Goal: Information Seeking & Learning: Learn about a topic

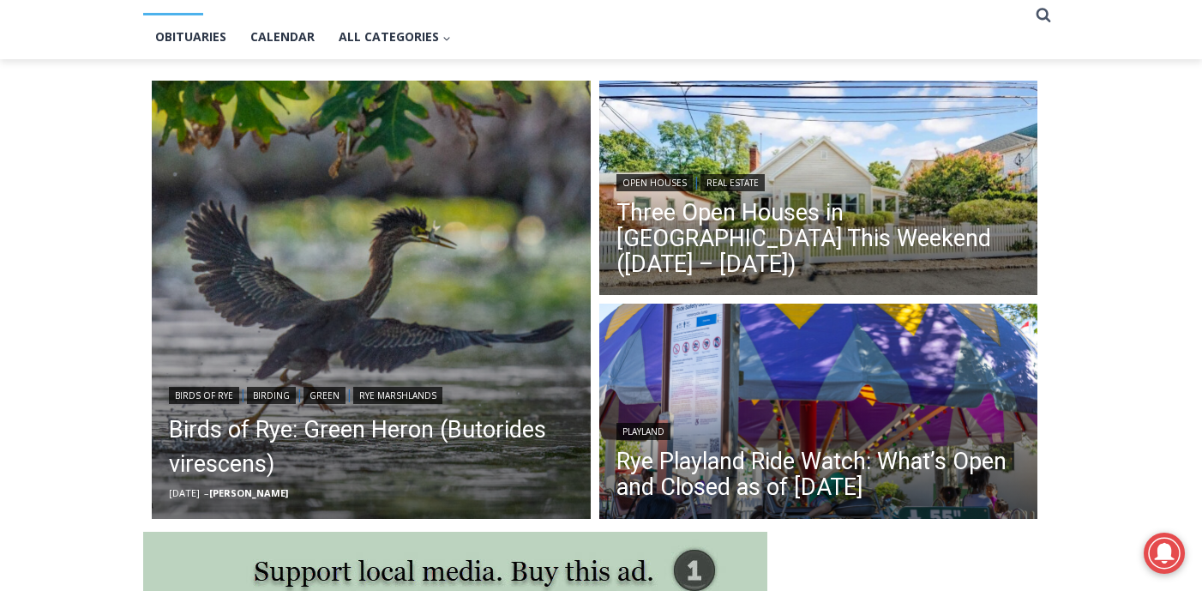
scroll to position [400, 0]
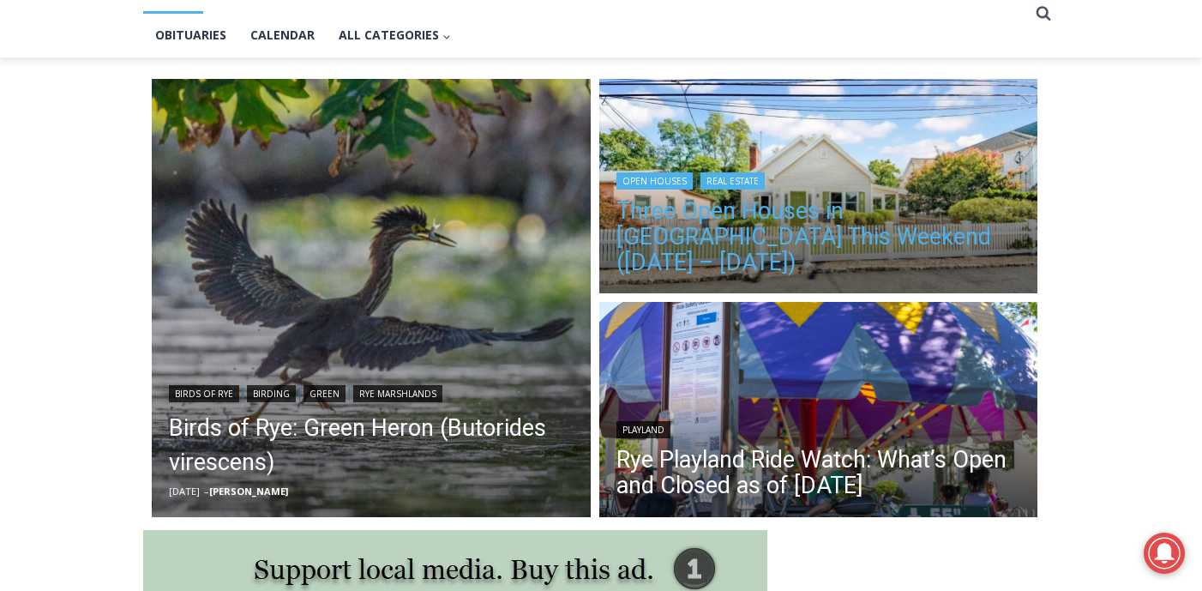
click at [752, 240] on link "Three Open Houses in [GEOGRAPHIC_DATA] This Weekend ([DATE] – [DATE])" at bounding box center [818, 236] width 405 height 77
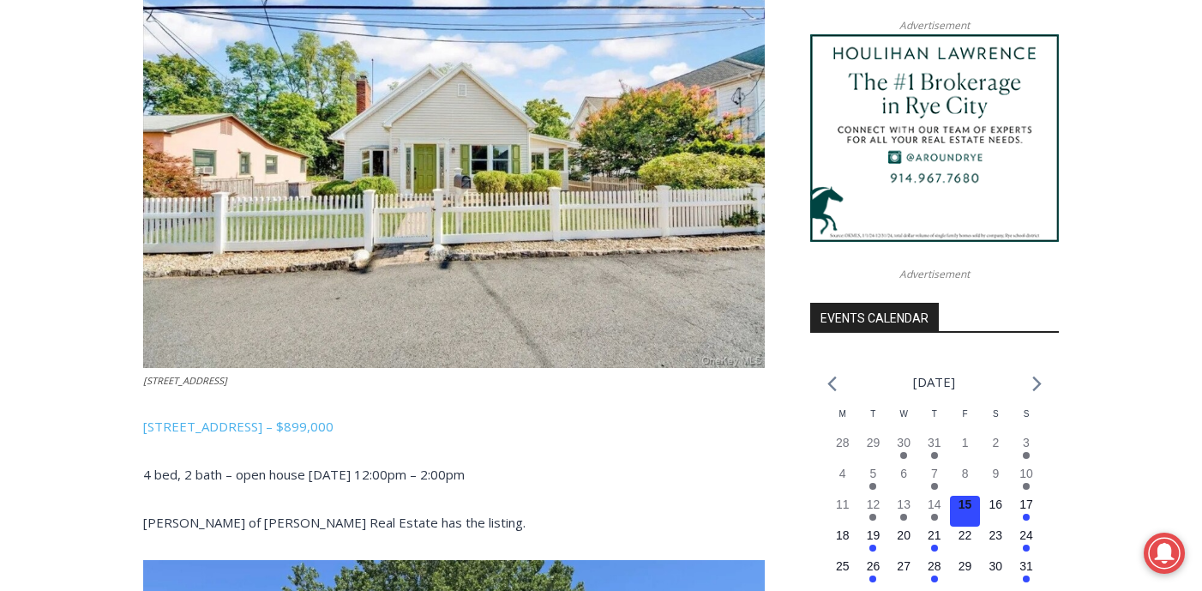
scroll to position [1594, 0]
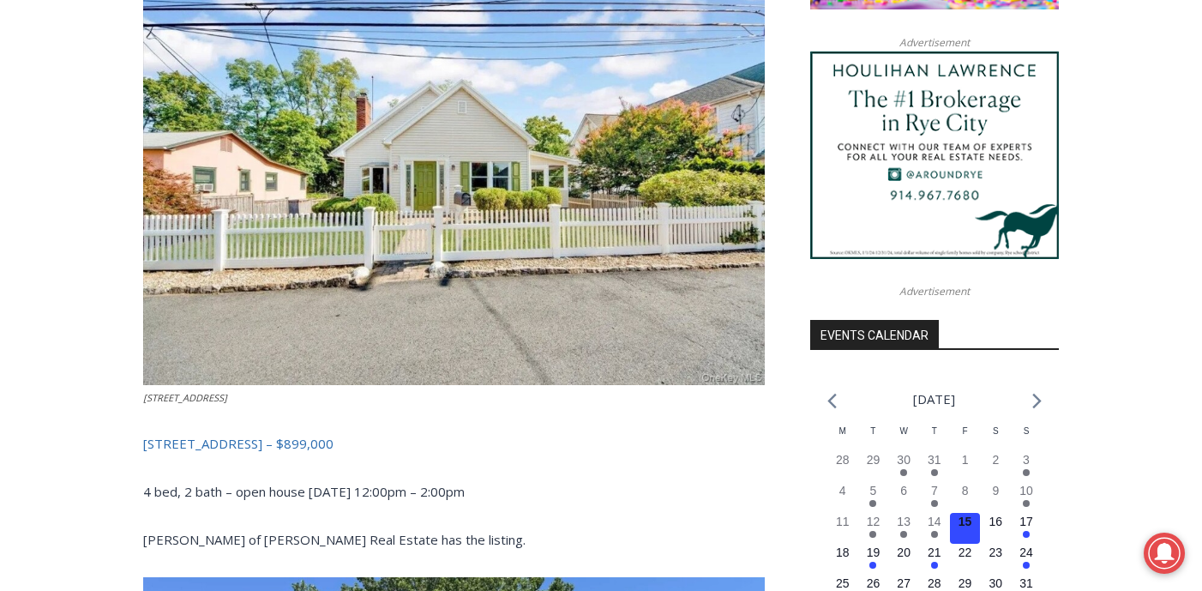
click at [318, 435] on span "[STREET_ADDRESS] – $899,000" at bounding box center [238, 443] width 190 height 17
